Goal: Communication & Community: Answer question/provide support

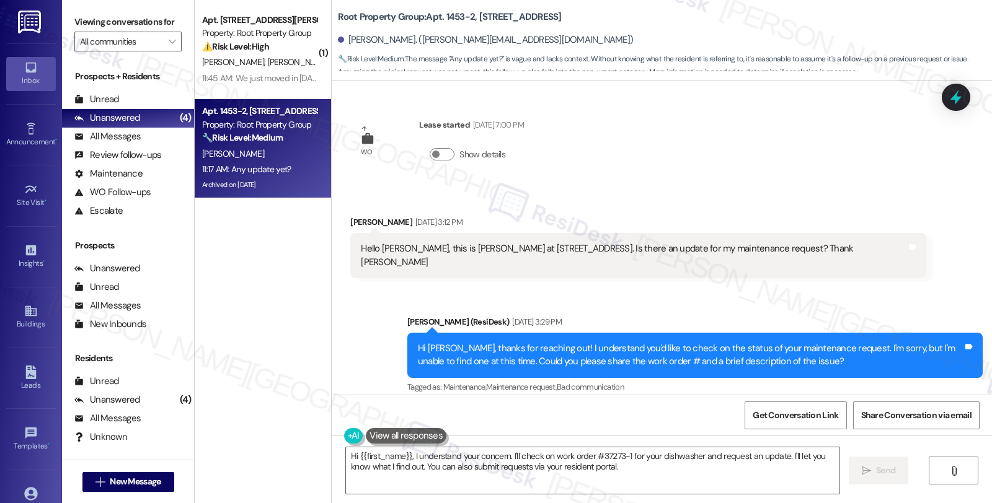
scroll to position [2447, 0]
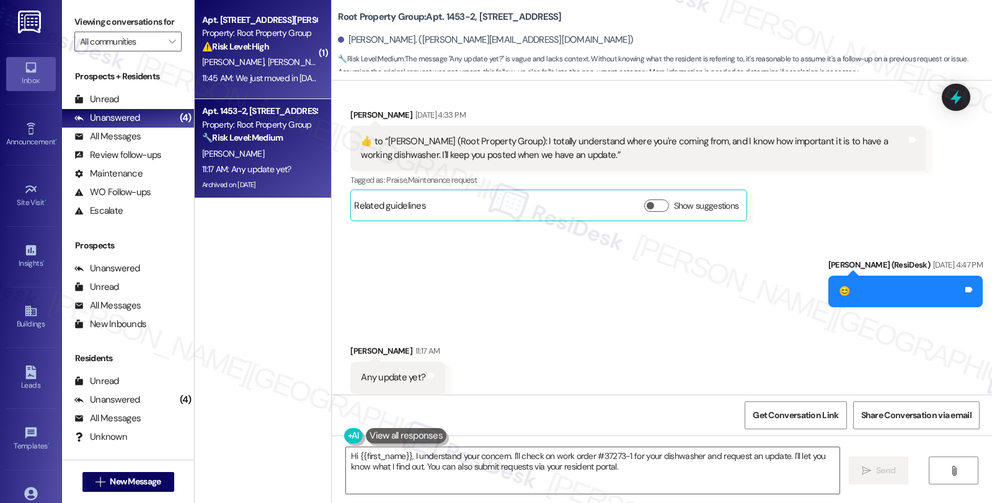
click at [268, 65] on span "[PERSON_NAME]" at bounding box center [301, 61] width 66 height 11
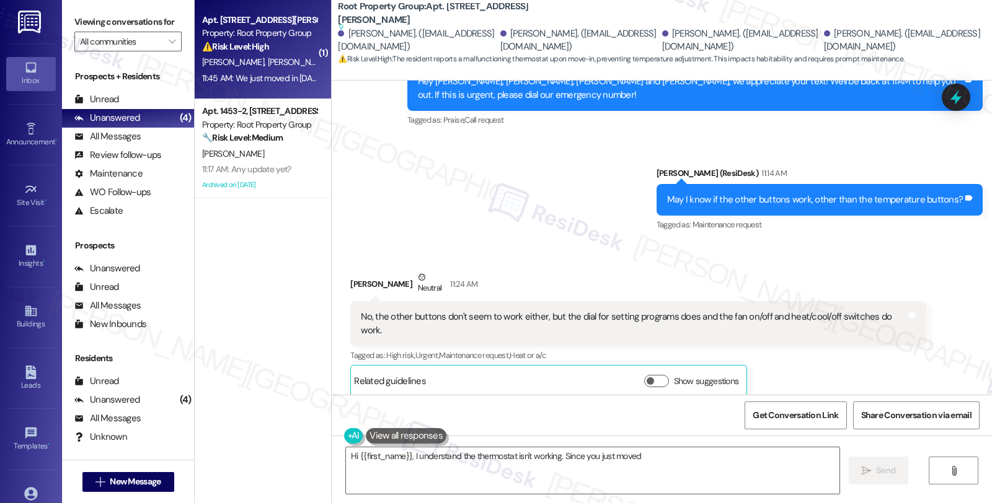
scroll to position [911, 0]
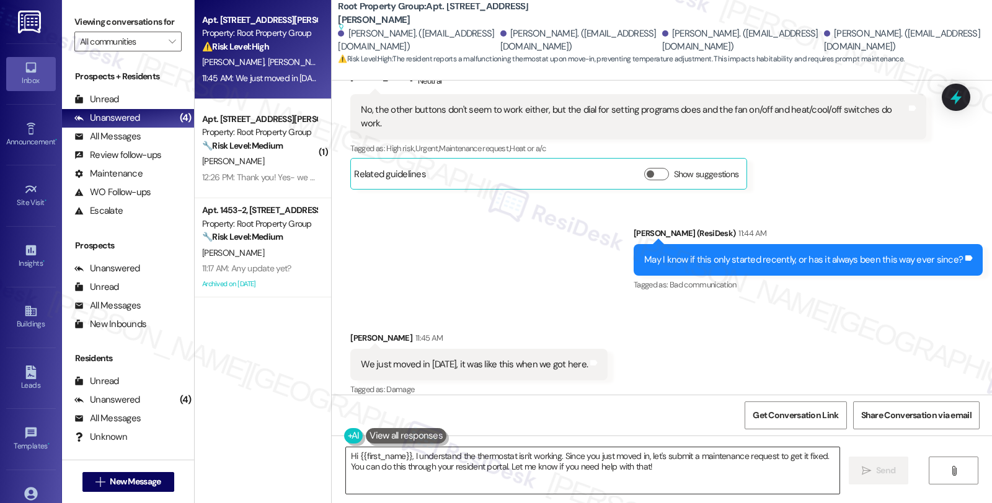
click at [346, 455] on textarea "Hi {{first_name}}, I understand the thermostat isn't working. Since you just mo…" at bounding box center [592, 471] width 493 height 46
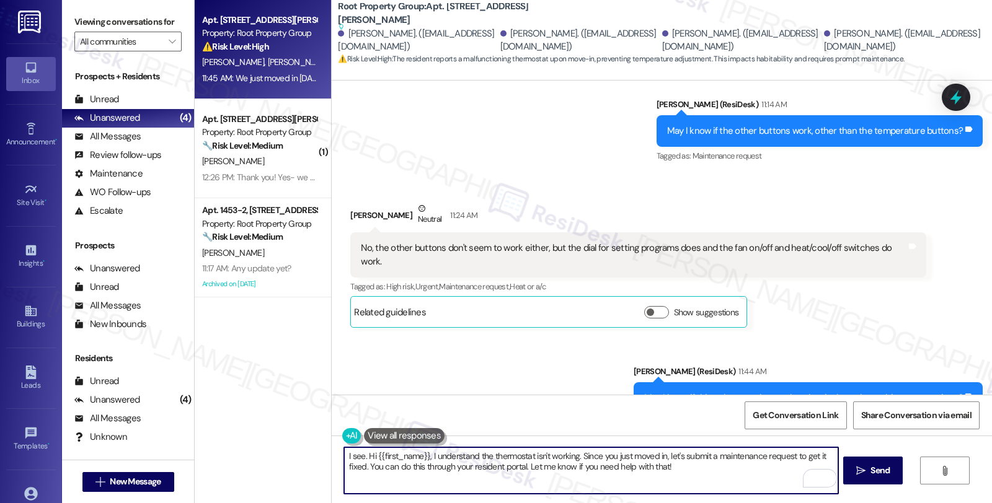
scroll to position [912, 0]
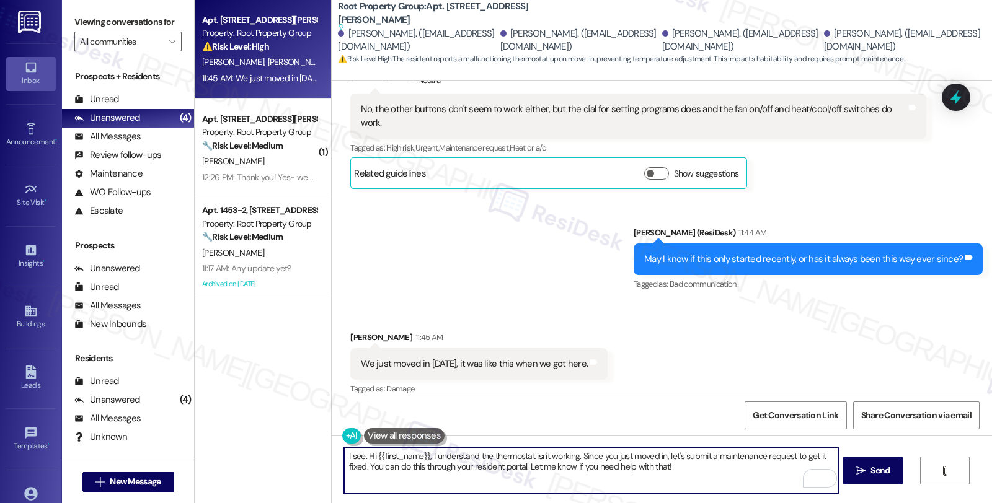
click at [673, 467] on textarea "I see. Hi {{first_name}}, I understand the thermostat isn't working. Since you …" at bounding box center [590, 471] width 493 height 46
paste textarea "AppFolio needs residents to submit work orders directly so maintenance gets not…"
click at [868, 477] on span "Send" at bounding box center [880, 470] width 24 height 13
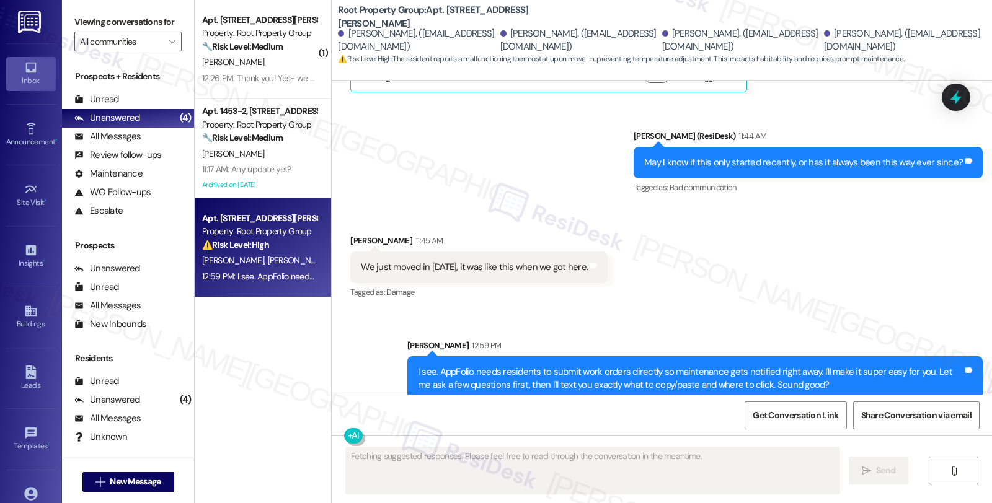
scroll to position [1011, 0]
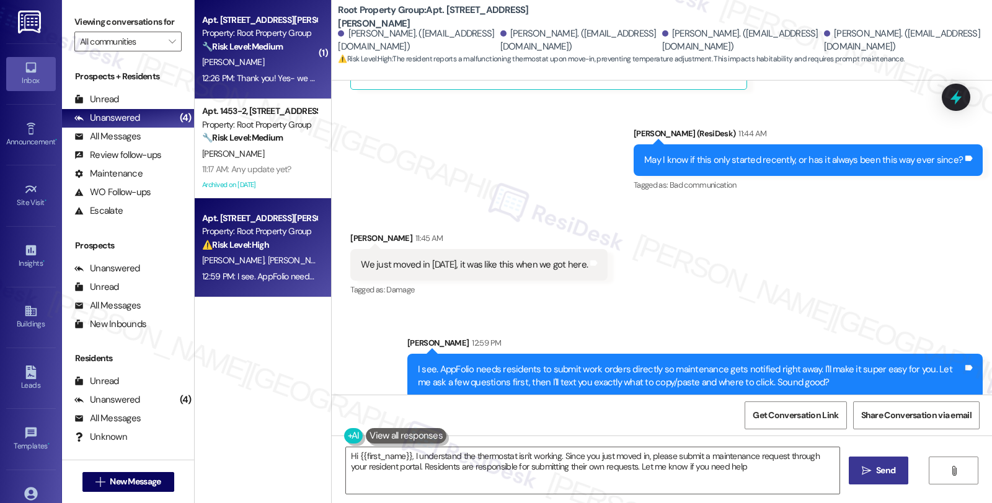
type textarea "Hi {{first_name}}, I understand the thermostat isn't working. Since you just mo…"
click at [269, 48] on strong "🔧 Risk Level: Medium" at bounding box center [242, 46] width 81 height 11
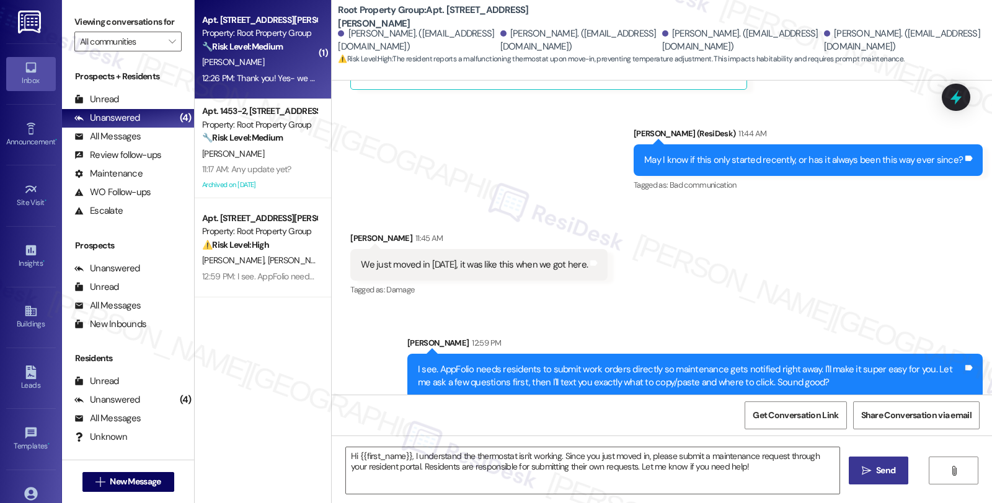
type textarea "Fetching suggested responses. Please feel free to read through the conversation…"
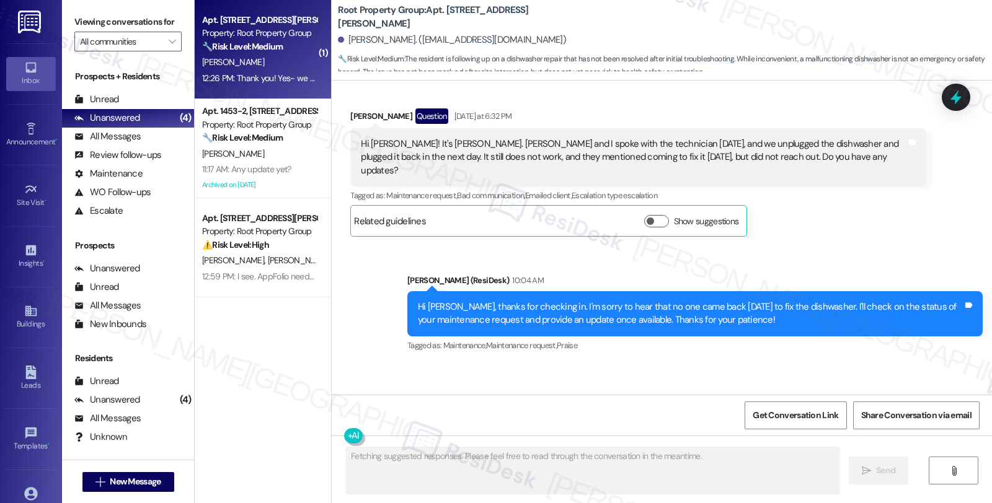
scroll to position [2813, 0]
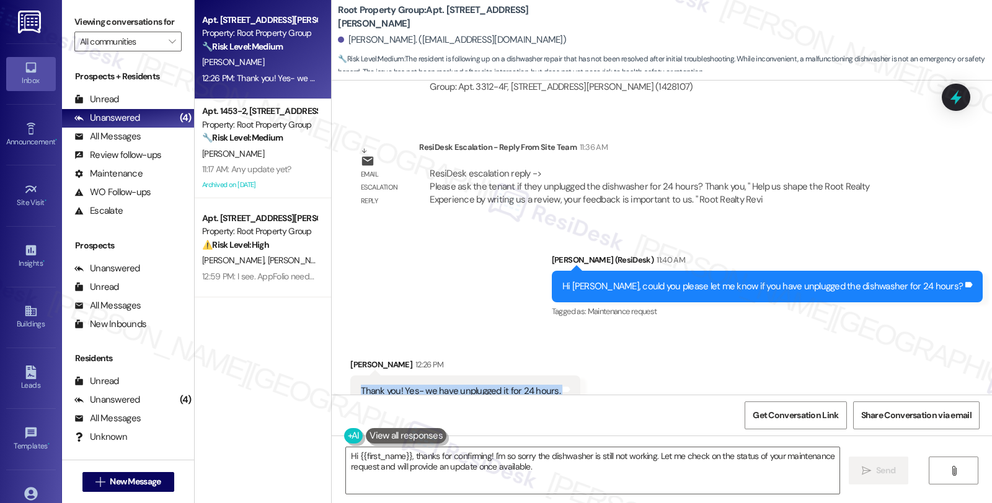
drag, startPoint x: 352, startPoint y: 352, endPoint x: 561, endPoint y: 358, distance: 209.0
click at [561, 376] on div "Thank you! Yes- we have unplugged it for 24 hours. Tags and notes" at bounding box center [465, 392] width 230 height 32
copy div "Thank you! Yes- we have unplugged it for 24 hours. Tags and notes"
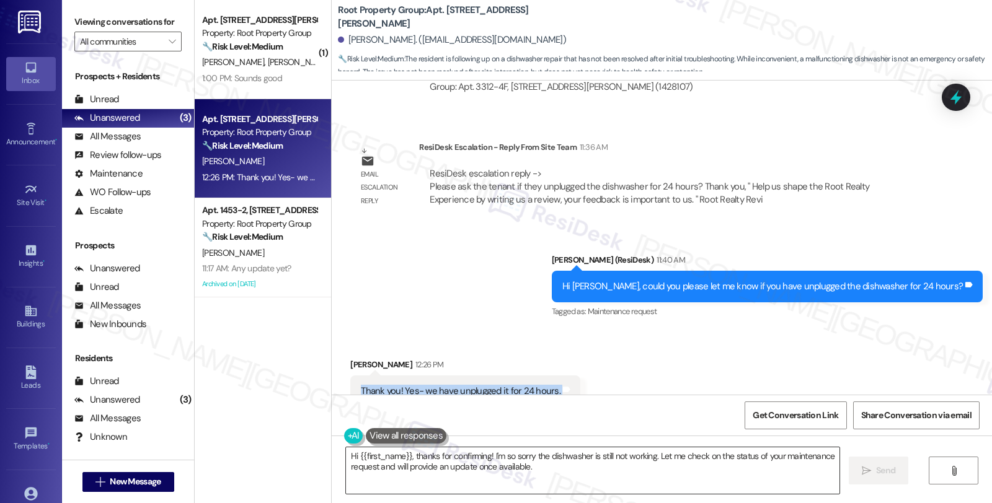
click at [539, 469] on textarea "Hi {{first_name}}, thanks for confirming! I'm so sorry the dishwasher is still …" at bounding box center [592, 471] width 493 height 46
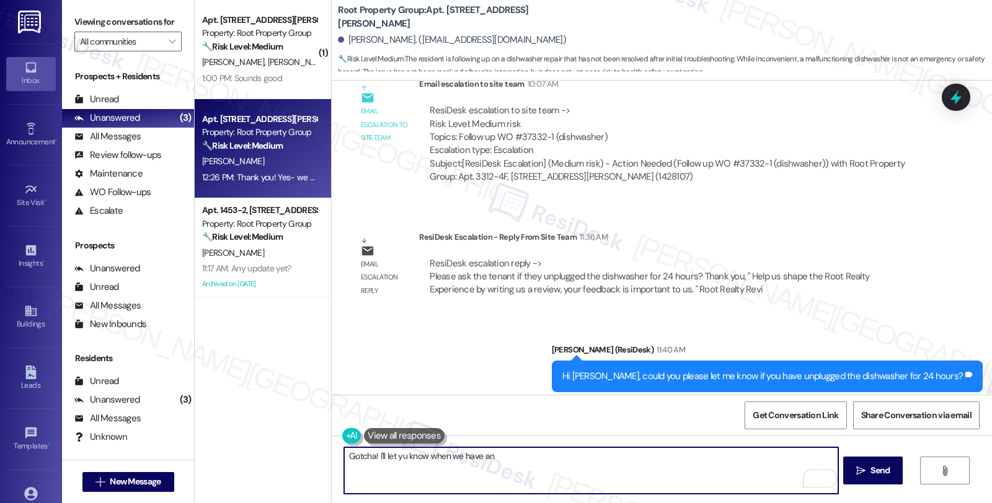
scroll to position [2537, 0]
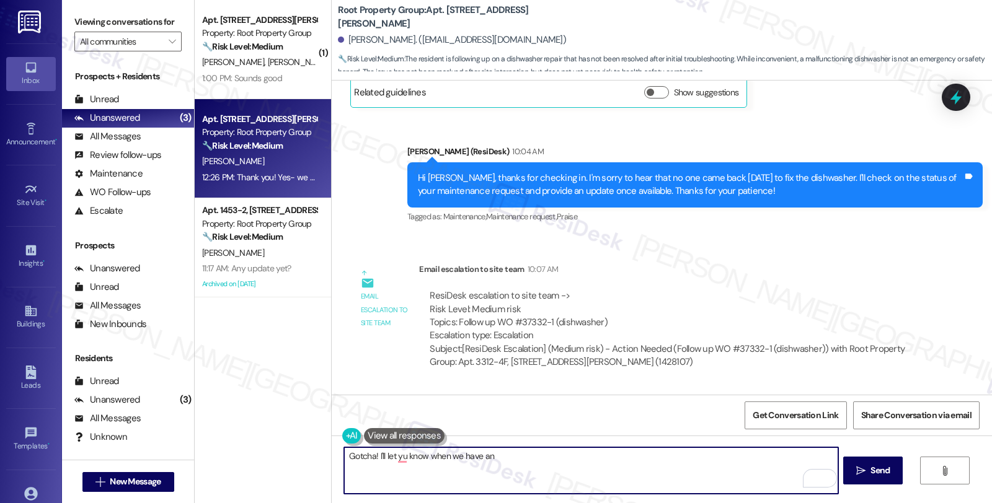
drag, startPoint x: 387, startPoint y: 456, endPoint x: 615, endPoint y: 456, distance: 227.5
click at [615, 456] on textarea "Gotcha! I'll let yu know when we have an" at bounding box center [590, 471] width 493 height 46
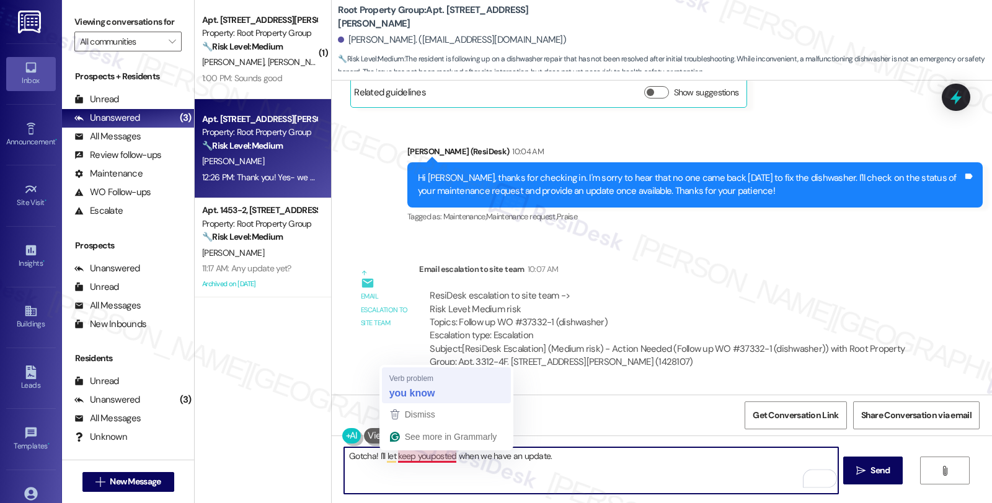
type textarea "Gotcha! I'll let you know when we have an update."
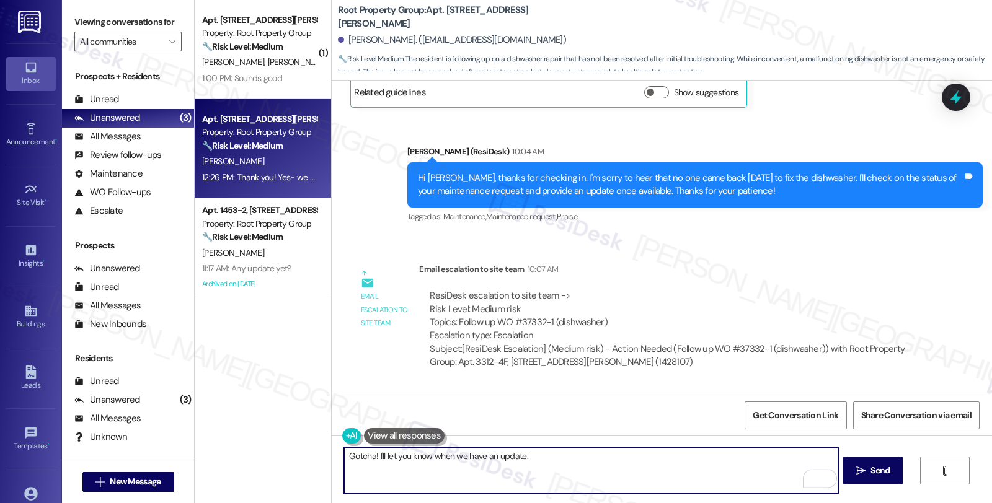
click at [590, 467] on textarea "Gotcha! I'll let you know when we have an update." at bounding box center [590, 471] width 493 height 46
click at [548, 457] on textarea "Gotcha! I'll let you know when we have an update." at bounding box center [590, 471] width 493 height 46
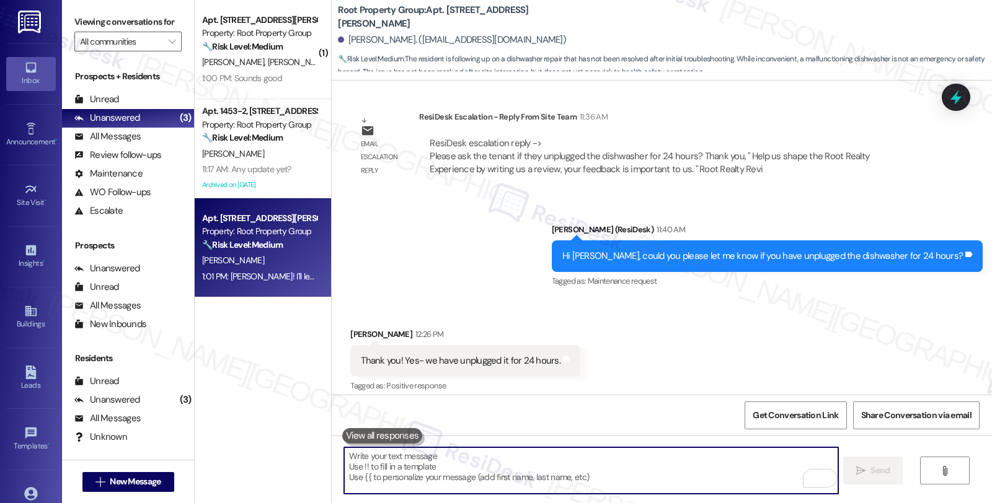
scroll to position [2899, 0]
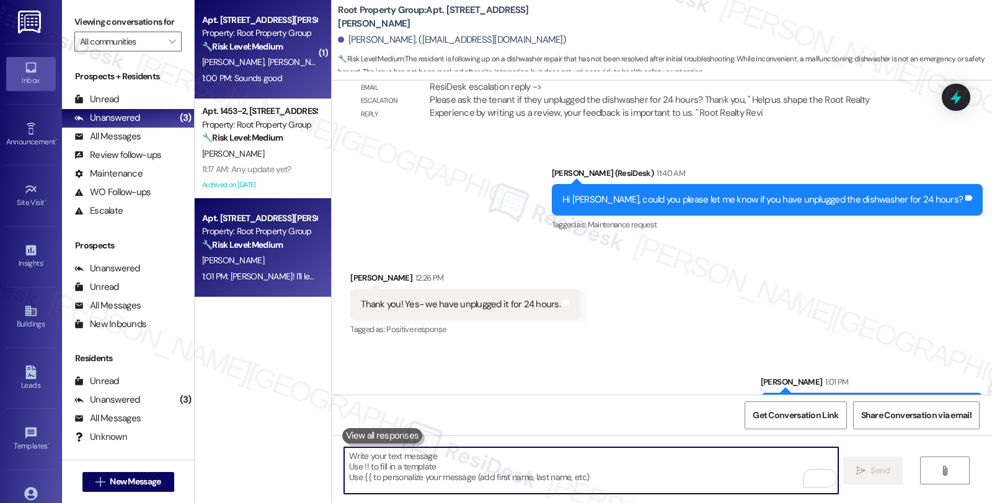
click at [333, 63] on span "[PERSON_NAME]" at bounding box center [366, 61] width 66 height 11
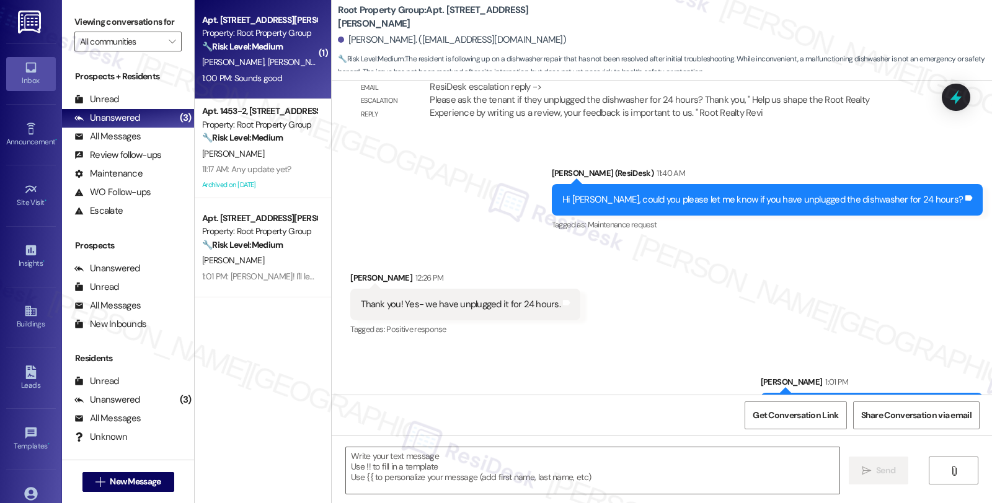
type textarea "Fetching suggested responses. Please feel free to read through the conversation…"
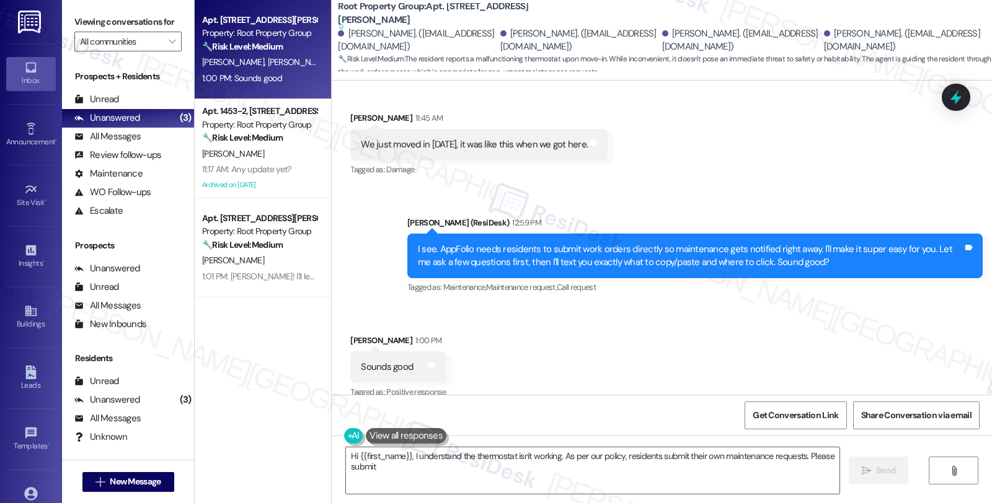
scroll to position [1133, 0]
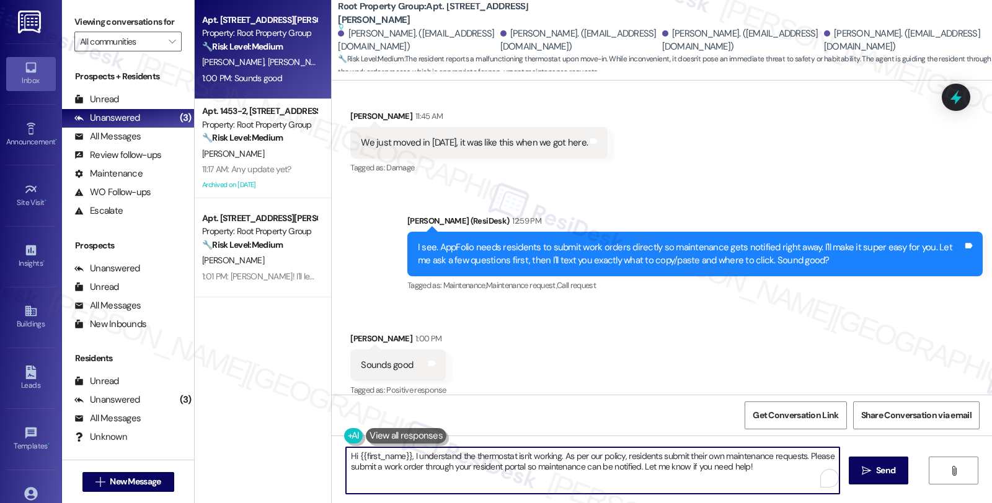
click at [346, 457] on textarea "Hi {{first_name}}, I understand the thermostat isn't working. As per our policy…" at bounding box center [592, 471] width 493 height 46
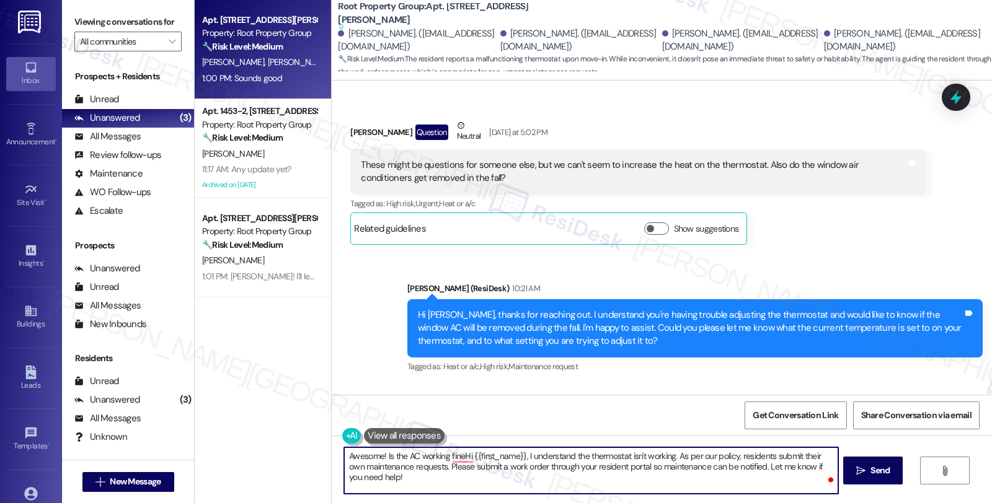
scroll to position [169, 0]
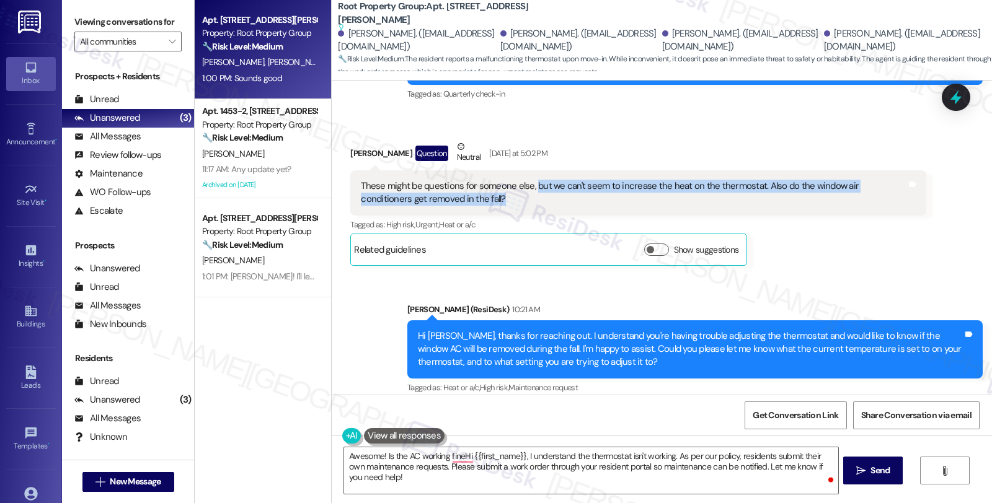
drag, startPoint x: 546, startPoint y: 191, endPoint x: 584, endPoint y: 212, distance: 43.3
click at [584, 212] on div "These might be questions for someone else, but we can't seem to increase the he…" at bounding box center [637, 192] width 575 height 45
copy div "but we can't seem to increase the heat on the thermostat. Also do the window ai…"
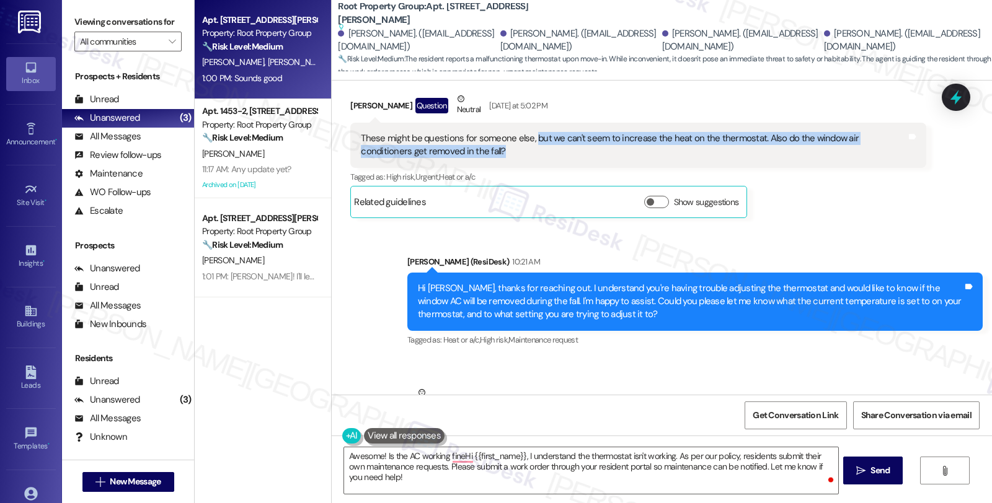
scroll to position [444, 0]
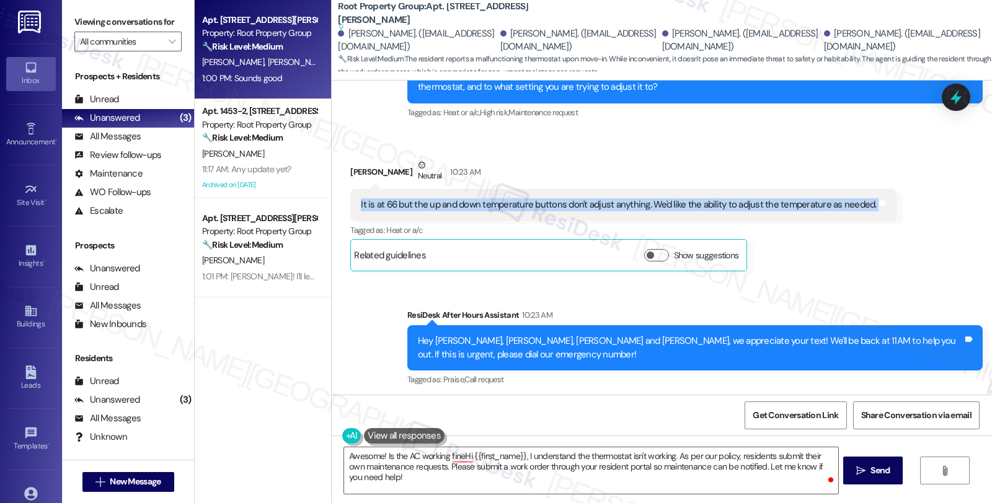
drag, startPoint x: 349, startPoint y: 205, endPoint x: 903, endPoint y: 207, distance: 554.2
click at [903, 207] on div "Received via SMS [PERSON_NAME] Neutral 10:23 AM It is at 66 but the up and down…" at bounding box center [662, 205] width 660 height 149
copy div "It is at 66 but the up and down temperature buttons don't adjust anything. We'd…"
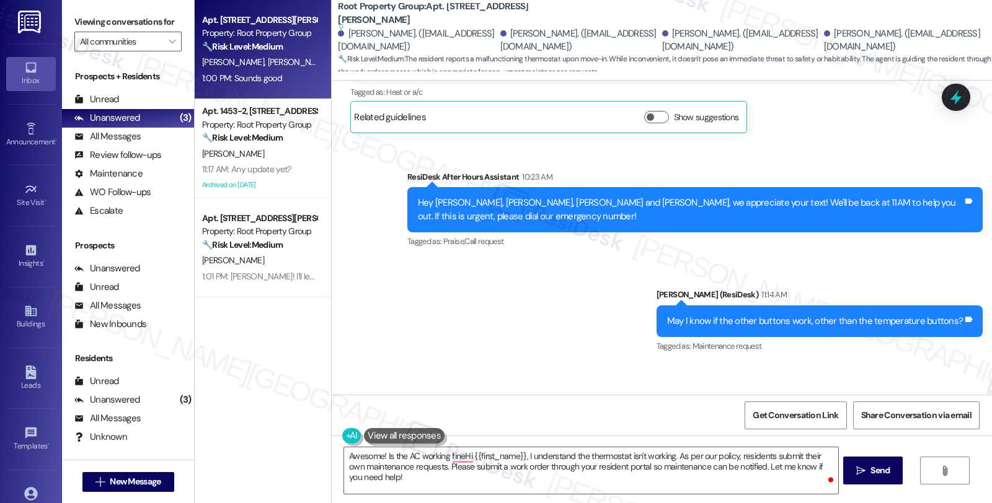
scroll to position [513, 0]
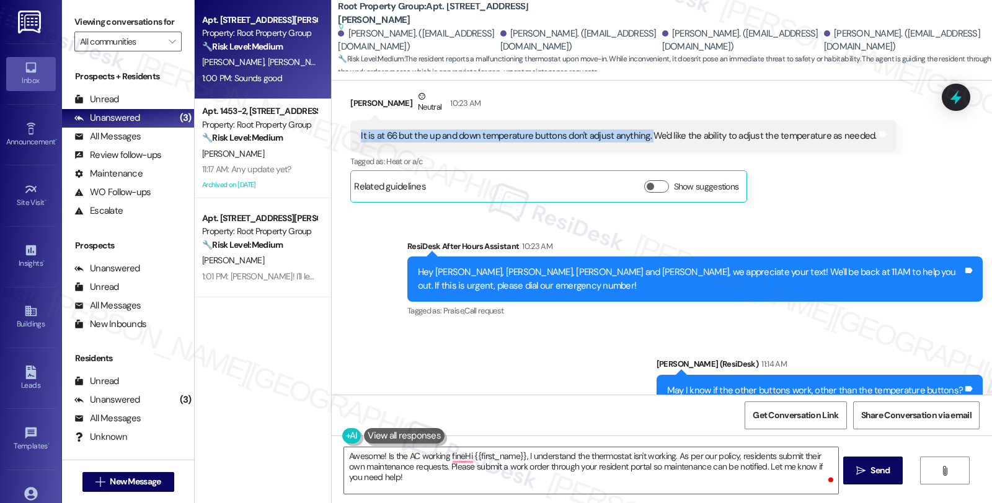
click at [640, 133] on div "It is at 66 but the up and down temperature buttons don't adjust anything. We'd…" at bounding box center [618, 136] width 515 height 13
copy div "It is at 66 but the up and down temperature buttons don't adjust anything."
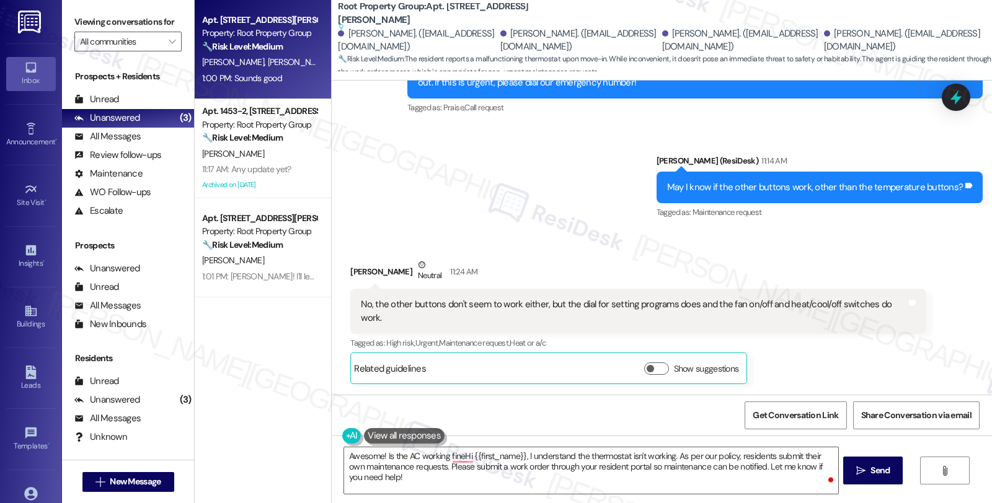
scroll to position [720, 0]
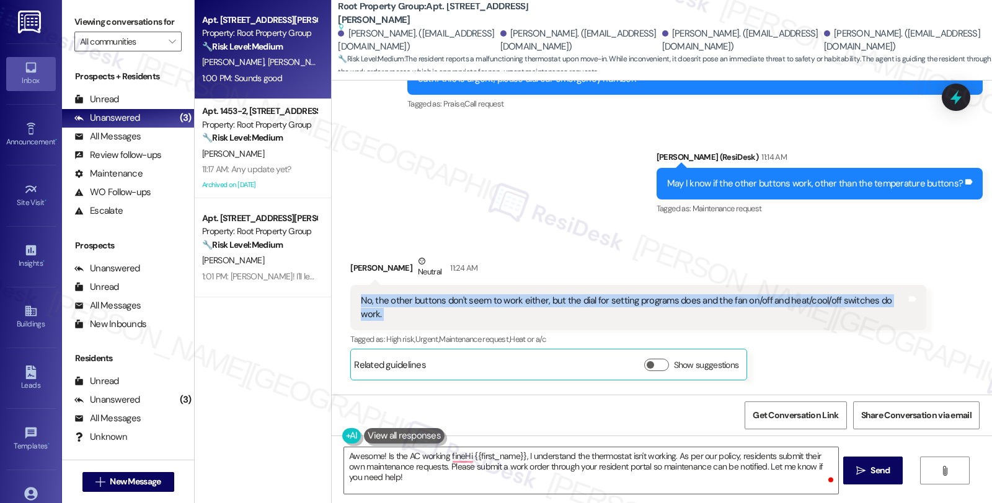
drag, startPoint x: 354, startPoint y: 304, endPoint x: 908, endPoint y: 304, distance: 553.6
click at [908, 304] on div "No, the other buttons don't seem to work either, but the dial for setting progr…" at bounding box center [637, 307] width 575 height 45
copy div "No, the other buttons don't seem to work either, but the dial for setting progr…"
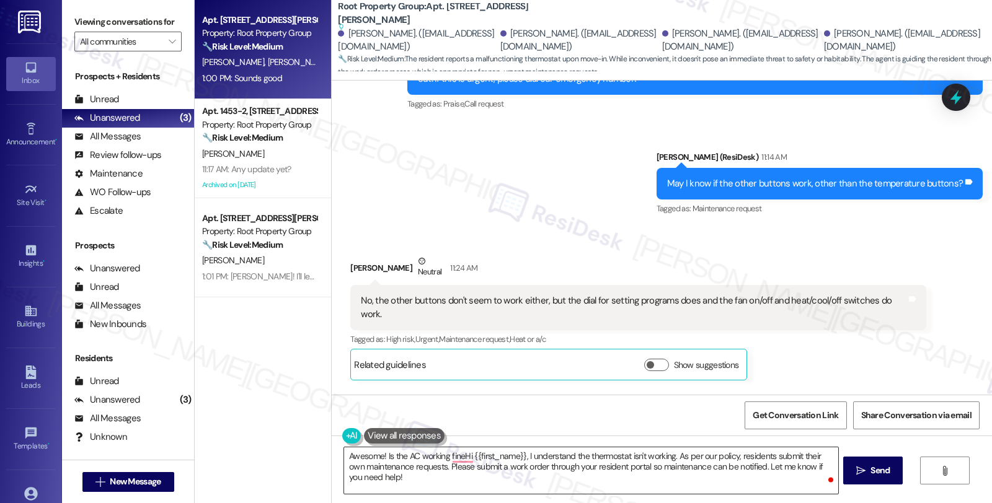
click at [603, 470] on textarea "Awesome! Is the AC working fineHi {{first_name}}, I understand the thermostat i…" at bounding box center [590, 471] width 493 height 46
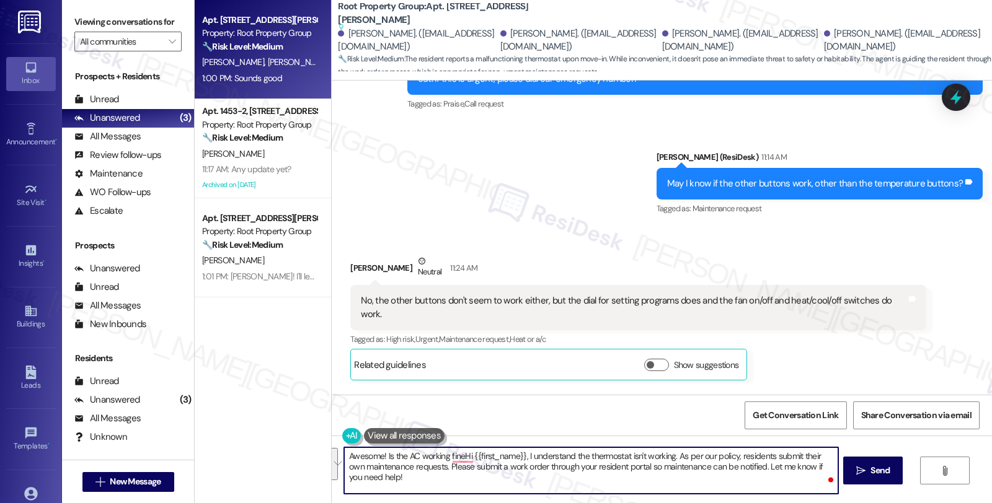
click at [485, 472] on textarea "Awesome! Is the AC working fineHi {{first_name}}, I understand the thermostat i…" at bounding box center [590, 471] width 493 height 46
click at [379, 455] on textarea "Awesome! Is the AC working fineHi {{first_name}}, I understand the thermostat i…" at bounding box center [590, 471] width 493 height 46
click at [422, 479] on textarea "Awesome! Is the AC working fineHi {{first_name}}, I understand the thermostat i…" at bounding box center [590, 471] width 493 height 46
paste textarea "Is the unit currently providing any heat at all, or is it just maintaining the …"
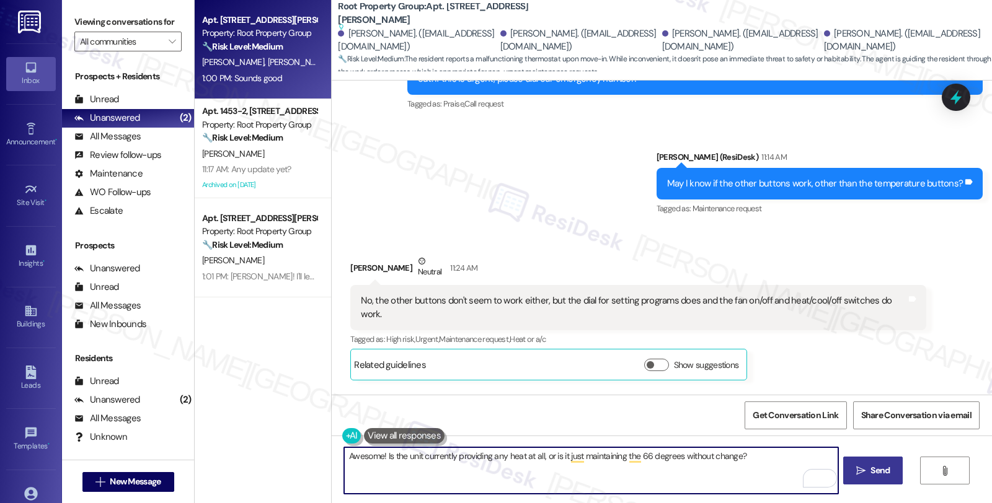
type textarea "Awesome! Is the unit currently providing any heat at all, or is it just maintai…"
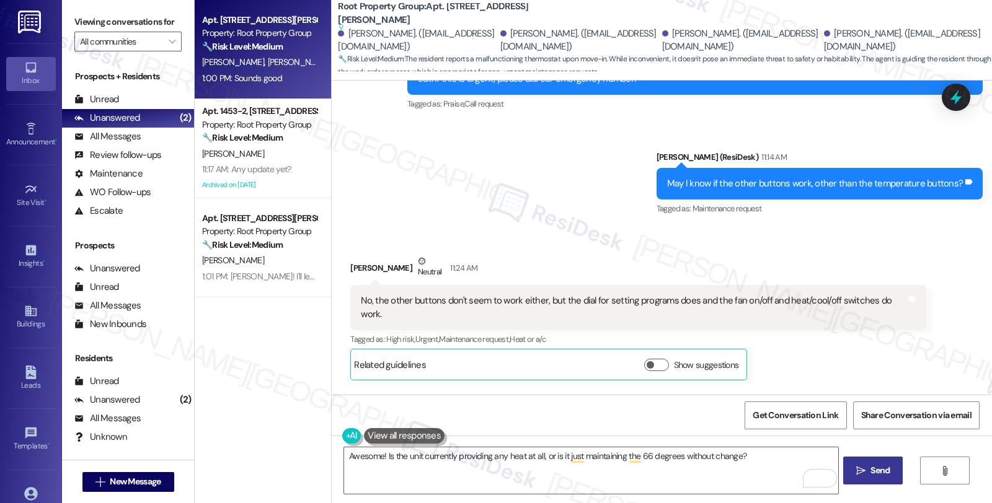
click at [869, 478] on button " Send" at bounding box center [873, 471] width 60 height 28
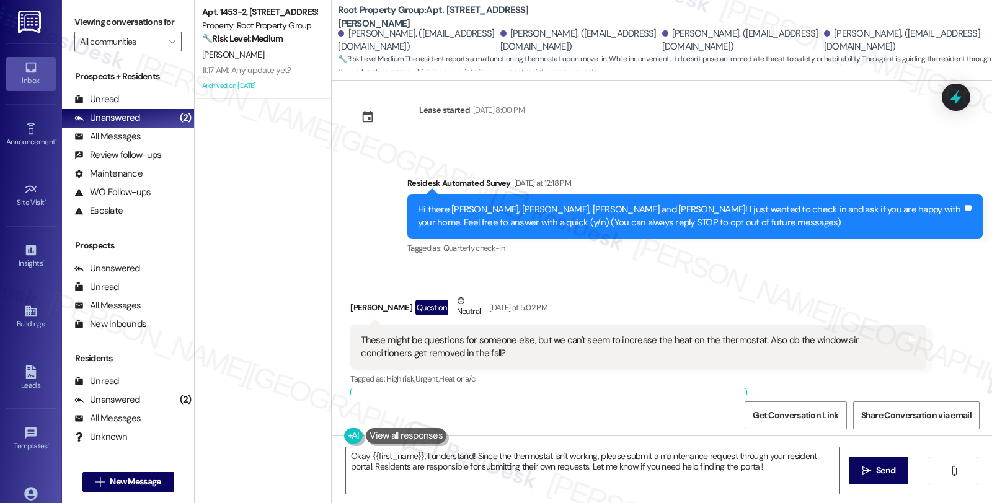
scroll to position [0, 0]
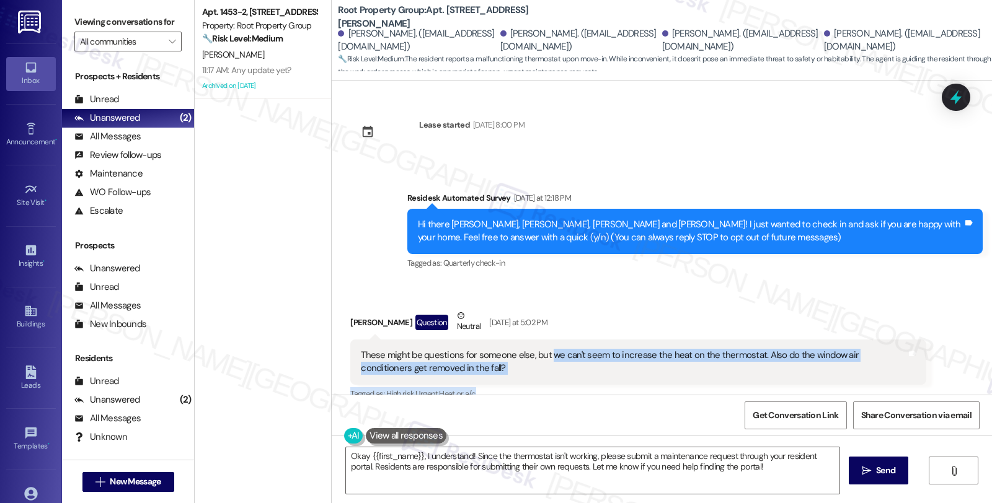
drag, startPoint x: 540, startPoint y: 357, endPoint x: 604, endPoint y: 405, distance: 80.1
click at [604, 405] on div "Lease started [DATE] 8:00 PM Survey, sent via SMS Residesk Automated Survey [DA…" at bounding box center [662, 332] width 660 height 503
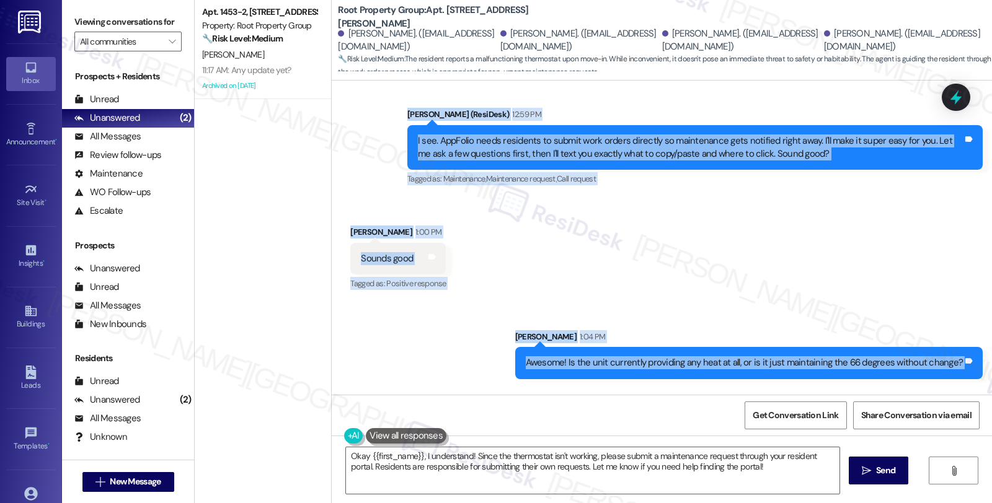
scroll to position [1307, 0]
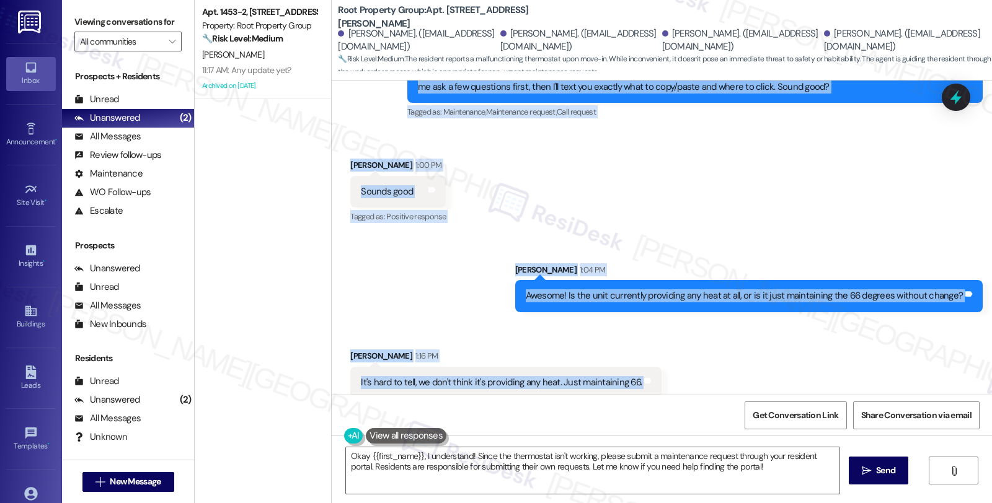
copy div "we can't seem to increase the heat on the thermostat. Also do the window air co…"
click at [444, 479] on textarea "Okay {{first_name}}, I understand! Since the thermostat isn't working, please s…" at bounding box center [592, 471] width 493 height 46
click at [467, 474] on textarea "Okay {{first_name}}, I understand! Since the thermostat isn't working, please s…" at bounding box center [592, 471] width 493 height 46
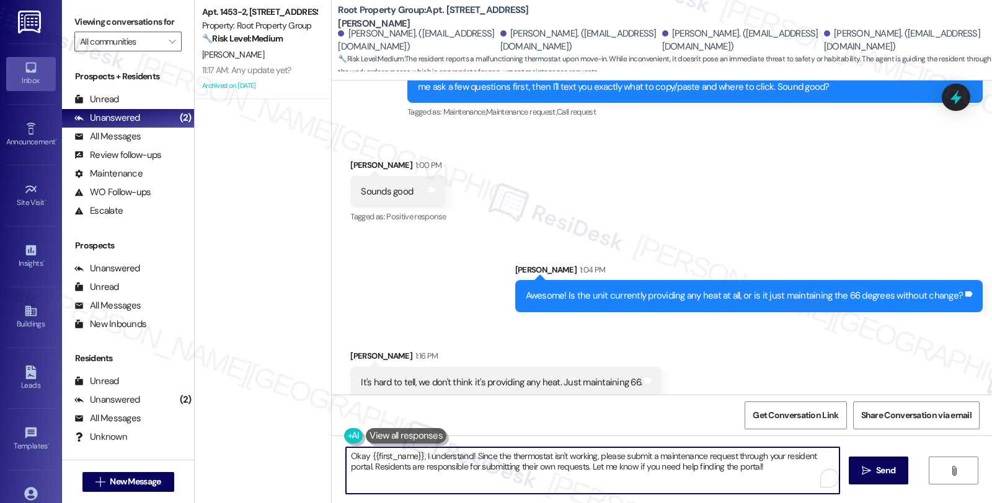
paste textarea "Got it! Kindly log in to the AppFolio portal and click on New Service Request. …"
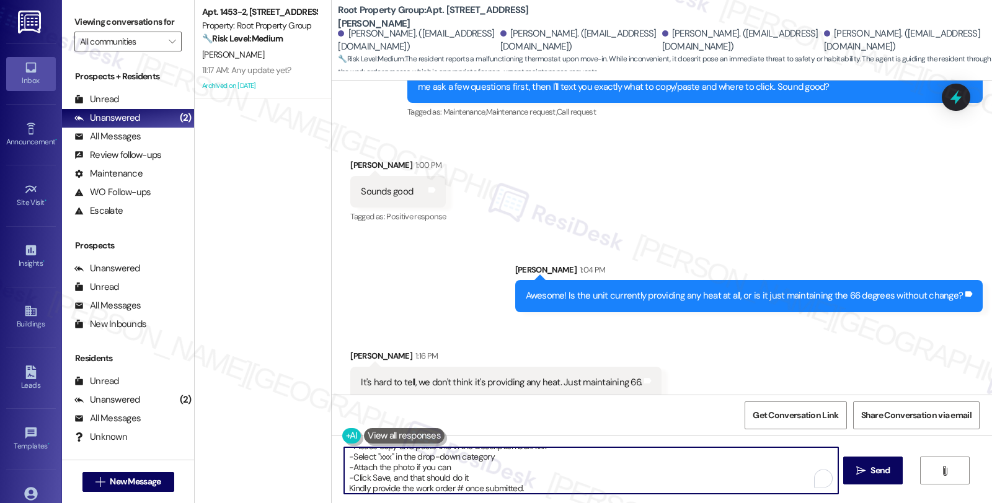
scroll to position [0, 0]
click at [627, 454] on textarea "Got it! Kindly log in to the AppFolio portal and click on New Service Request. …" at bounding box center [590, 471] width 493 height 46
click at [352, 476] on textarea "Got it! Kindly log in to the AppFolio portal and click on New Service Request. …" at bounding box center [590, 471] width 493 height 46
click at [530, 490] on textarea "Got it! Kindly log in to the AppFolio portal and click on New Service Request. …" at bounding box center [590, 471] width 493 height 46
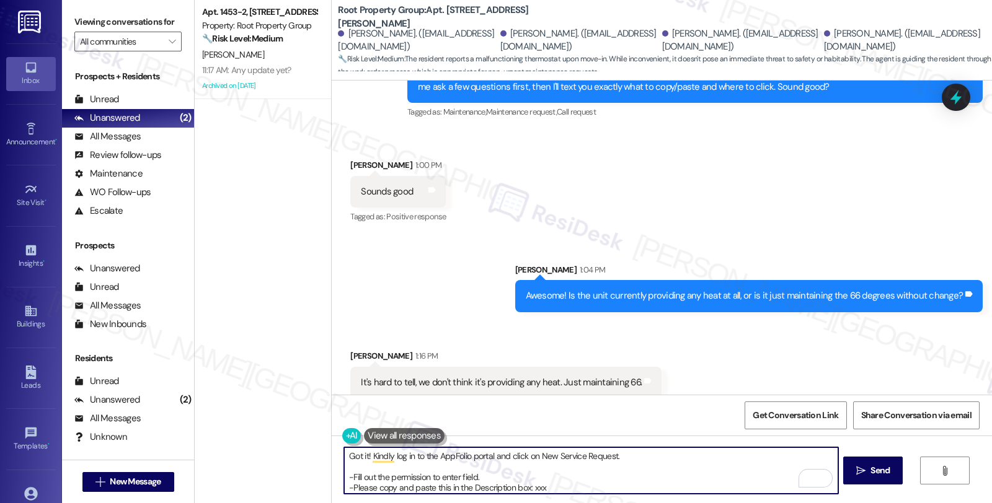
click at [530, 490] on textarea "Got it! Kindly log in to the AppFolio portal and click on New Service Request. …" at bounding box center [590, 471] width 493 height 46
paste textarea "Thermostat is stuck at 66°F and the up/down temperature buttons are non-functio…"
click at [687, 462] on textarea "Got it! Kindly log in to the AppFolio portal and click on New Service Request. …" at bounding box center [590, 471] width 493 height 46
click at [678, 462] on textarea "Got it! Kindly log in to the AppFolio portal and click on New Service Request. …" at bounding box center [590, 471] width 493 height 46
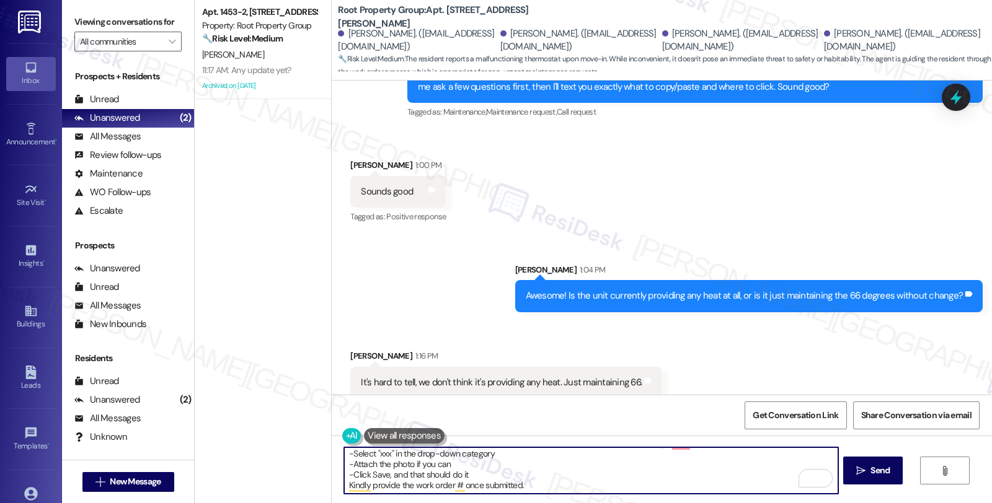
scroll to position [0, 0]
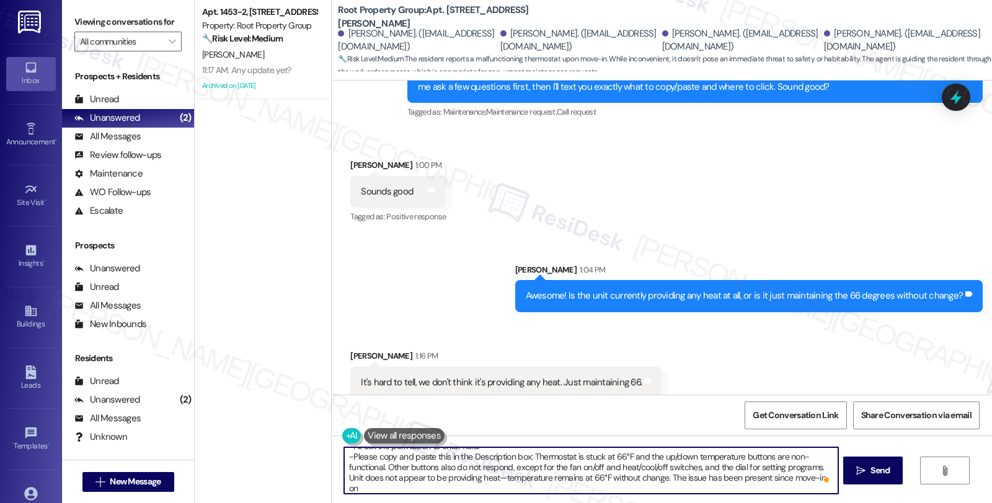
click at [345, 488] on textarea "Got it! Kindly log in to the AppFolio portal and click on New Service Request. …" at bounding box center [590, 471] width 493 height 46
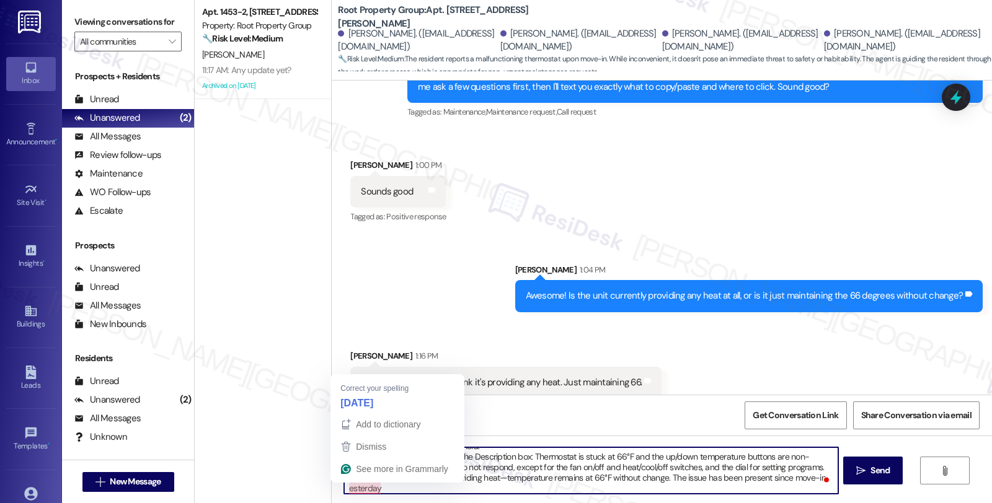
click at [344, 491] on textarea "Got it! Kindly log in to the AppFolio portal and click on New Service Request. …" at bounding box center [590, 471] width 493 height 46
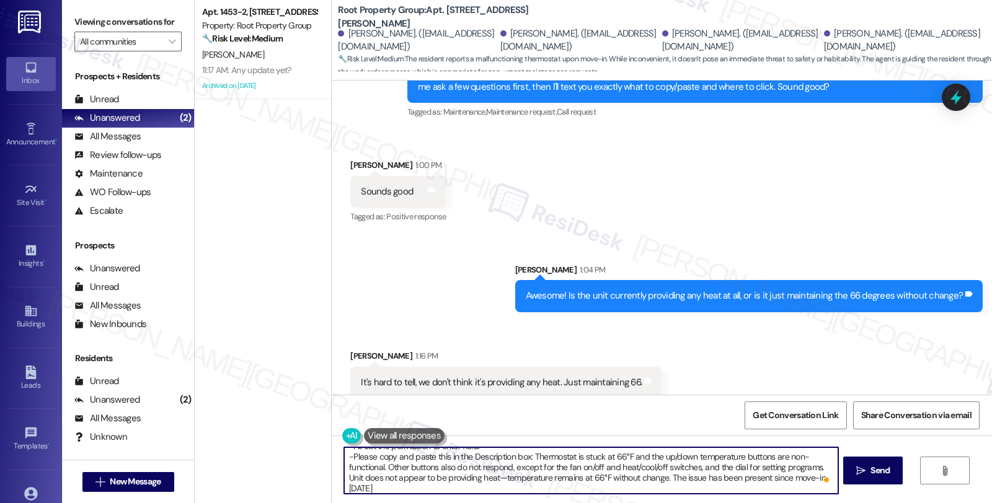
click at [388, 486] on textarea "Got it! Kindly log in to the AppFolio portal and click on New Service Request. …" at bounding box center [590, 471] width 493 height 46
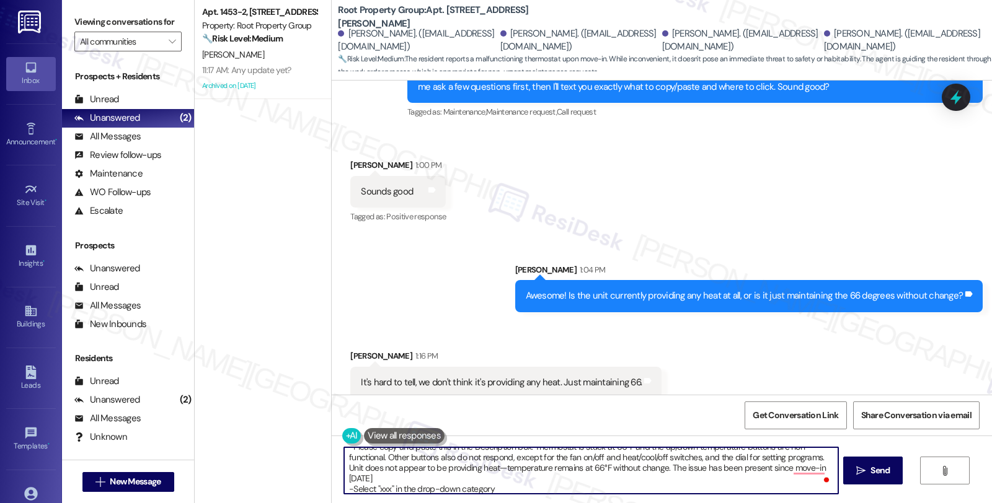
click at [377, 492] on textarea "Got it! Kindly log in to the AppFolio portal and click on New Service Request. …" at bounding box center [590, 471] width 493 height 46
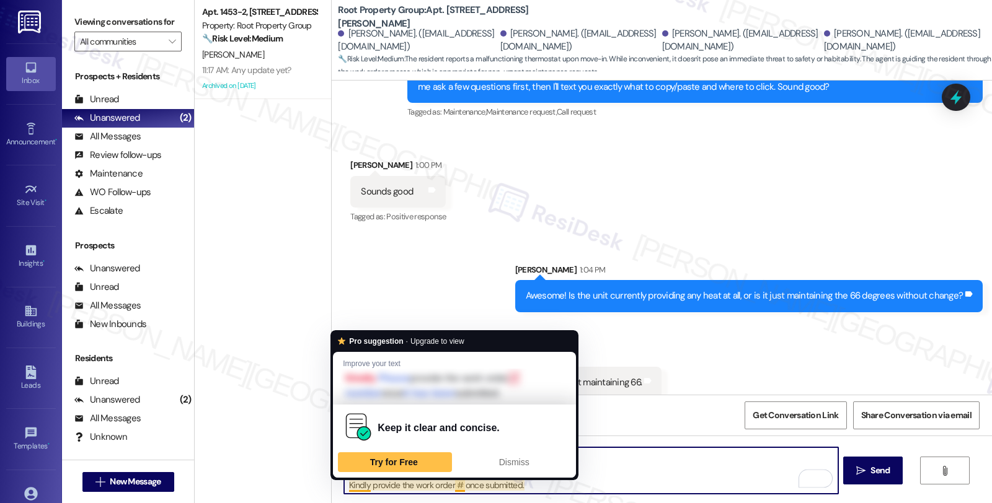
click at [344, 486] on textarea "Got it! Kindly log in to the AppFolio portal and click on New Service Request. …" at bounding box center [590, 471] width 493 height 46
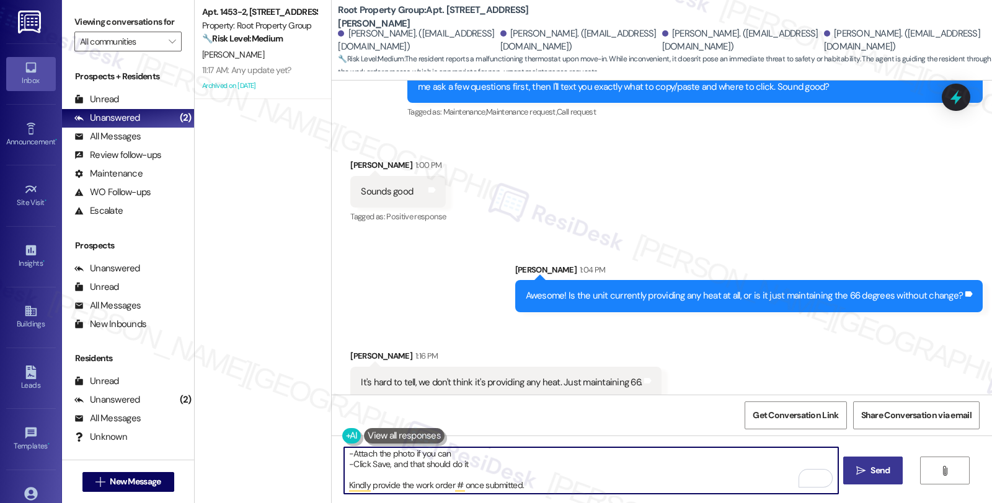
type textarea "Got it! Kindly log in to the AppFolio portal and click on New Service Request. …"
click at [860, 470] on icon "" at bounding box center [860, 471] width 9 height 10
click at [623, 472] on textarea "Got it! Kindly log in to the AppFolio portal and click on New Service Request. …" at bounding box center [591, 471] width 493 height 46
